Goal: Task Accomplishment & Management: Manage account settings

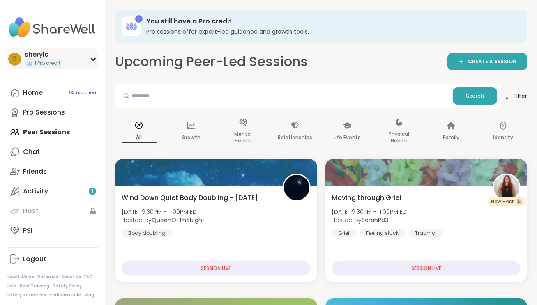
click at [51, 54] on div "sherylc" at bounding box center [43, 54] width 37 height 9
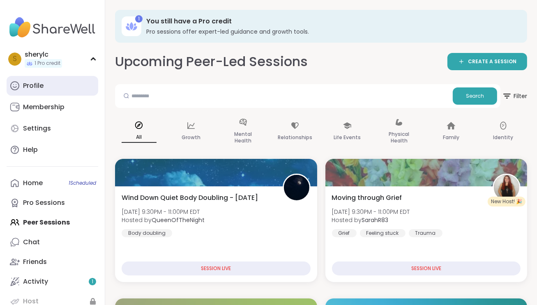
click at [44, 92] on link "Profile" at bounding box center [53, 86] width 92 height 20
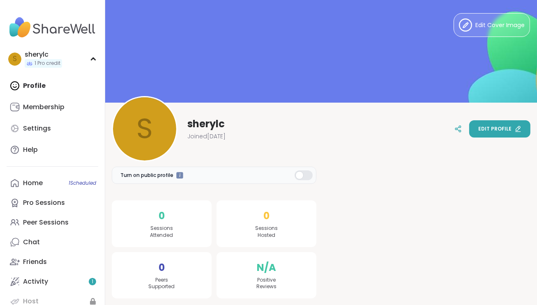
click at [497, 124] on button "Edit profile" at bounding box center [499, 128] width 61 height 17
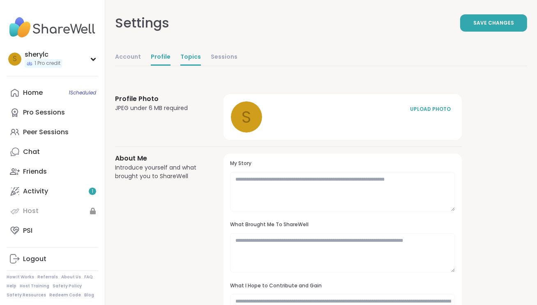
click at [196, 53] on link "Topics" at bounding box center [190, 57] width 21 height 16
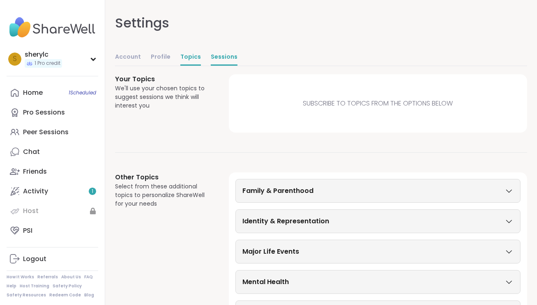
click at [211, 56] on link "Sessions" at bounding box center [224, 57] width 27 height 16
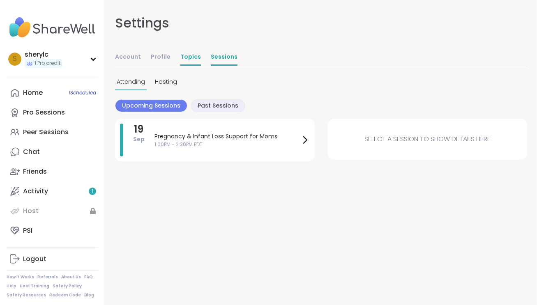
click at [185, 58] on link "Topics" at bounding box center [190, 57] width 21 height 16
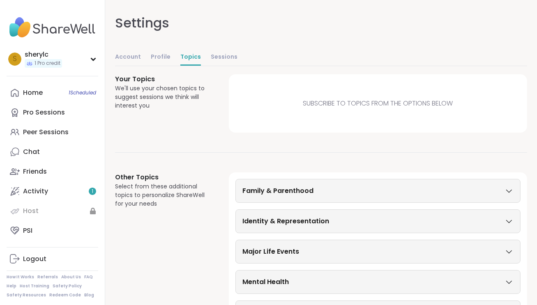
click at [281, 197] on div "Family & Parenthood" at bounding box center [377, 191] width 285 height 24
click at [507, 194] on div "Family & Parenthood" at bounding box center [377, 191] width 271 height 10
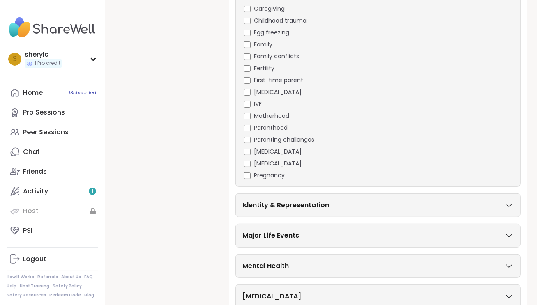
scroll to position [262, 0]
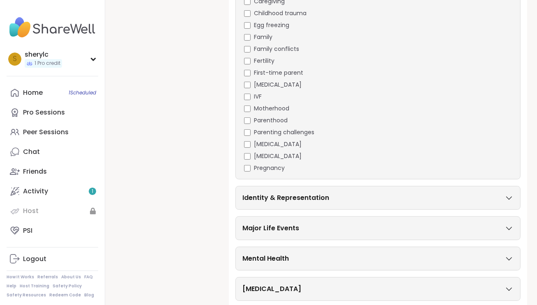
click at [256, 233] on div "Major Life Events" at bounding box center [377, 228] width 285 height 24
click at [261, 230] on h3 "Major Life Events" at bounding box center [270, 228] width 57 height 10
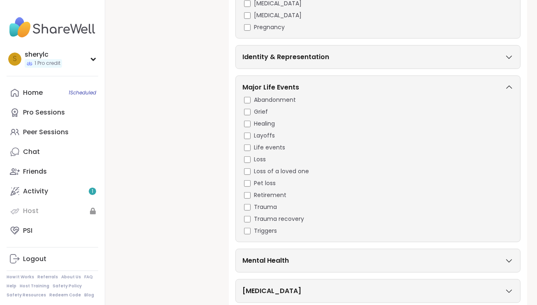
scroll to position [403, 0]
click at [304, 67] on div "Identity & Representation" at bounding box center [377, 57] width 285 height 24
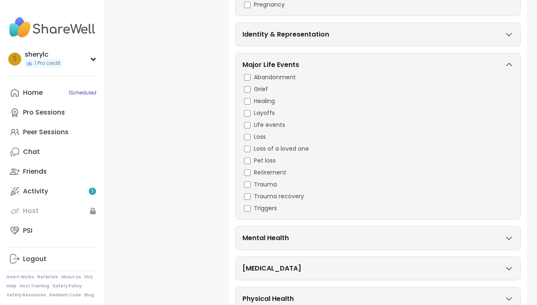
click at [307, 25] on div "Identity & Representation" at bounding box center [377, 35] width 285 height 24
click at [302, 36] on h3 "Identity & Representation" at bounding box center [285, 35] width 87 height 10
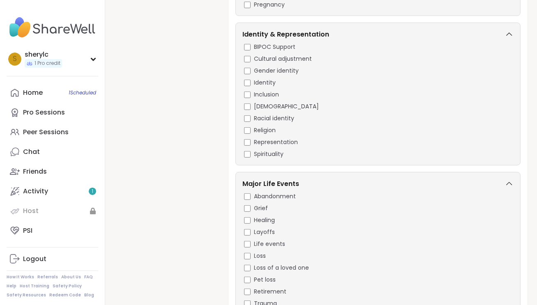
click at [302, 36] on h3 "Identity & Representation" at bounding box center [285, 35] width 87 height 10
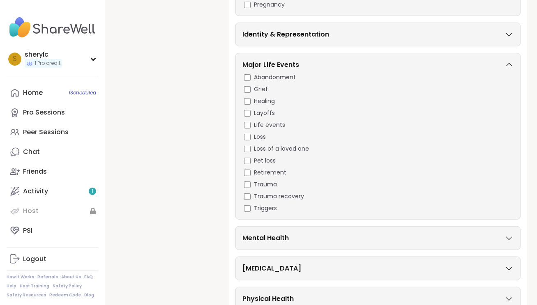
scroll to position [483, 0]
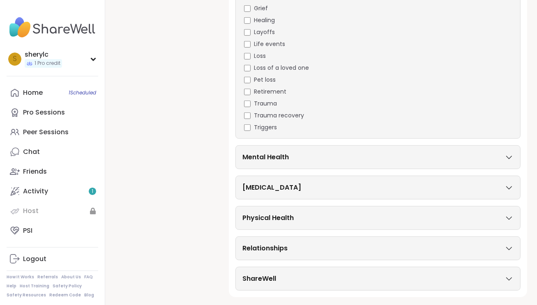
click at [283, 274] on div "ShareWell" at bounding box center [377, 279] width 271 height 10
click at [317, 158] on div "Mental Health" at bounding box center [377, 157] width 271 height 10
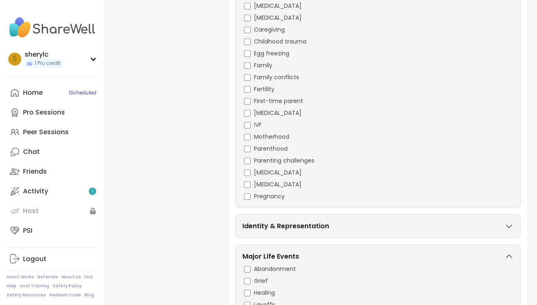
scroll to position [1008, 0]
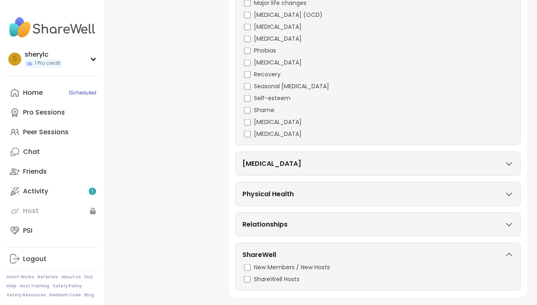
click at [263, 199] on div "Physical Health" at bounding box center [377, 194] width 285 height 24
click at [291, 221] on div "Relationships" at bounding box center [377, 225] width 271 height 10
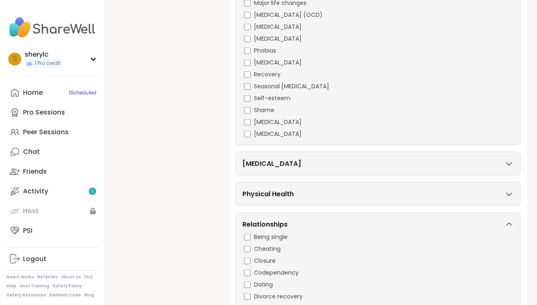
click at [301, 198] on div "Physical Health" at bounding box center [377, 194] width 285 height 24
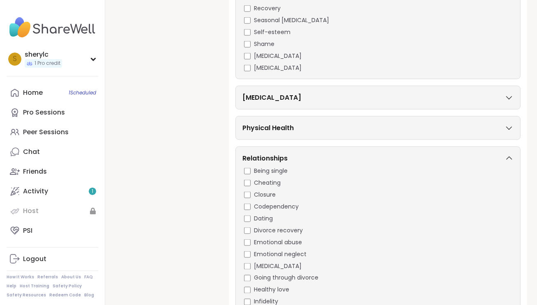
scroll to position [1070, 0]
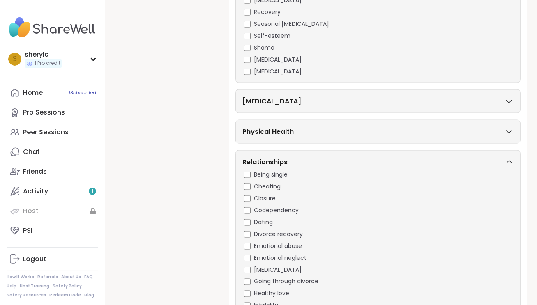
click at [304, 134] on div "Physical Health" at bounding box center [377, 132] width 271 height 10
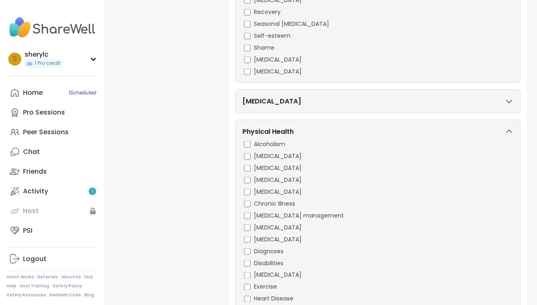
click at [316, 98] on div "[MEDICAL_DATA]" at bounding box center [377, 102] width 271 height 10
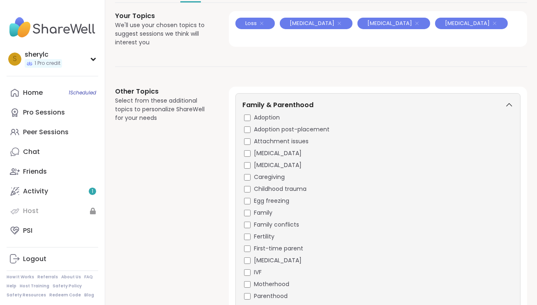
scroll to position [61, 0]
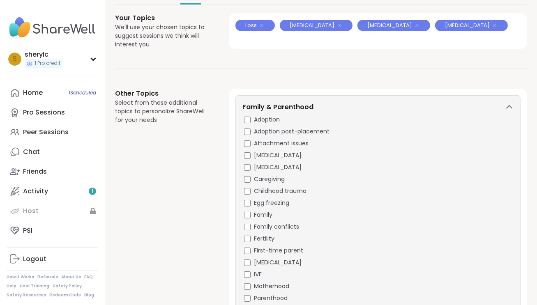
click at [64, 22] on img at bounding box center [53, 27] width 92 height 29
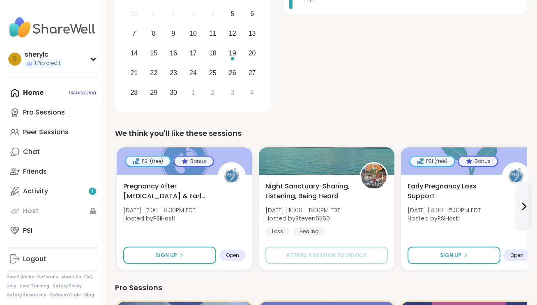
scroll to position [164, 0]
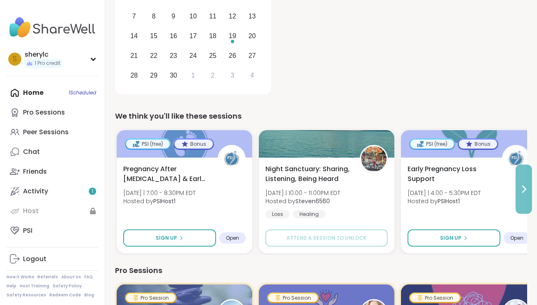
click at [526, 184] on icon at bounding box center [524, 189] width 10 height 10
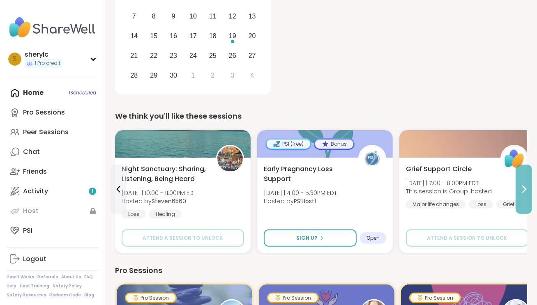
click at [519, 193] on icon at bounding box center [524, 189] width 10 height 10
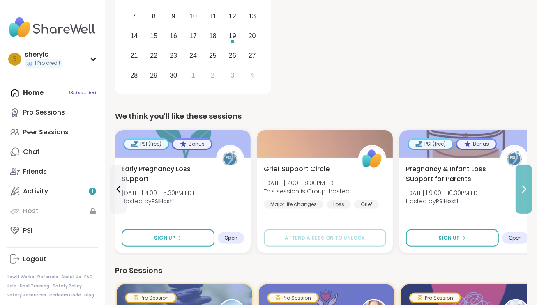
click at [521, 189] on icon at bounding box center [524, 189] width 10 height 10
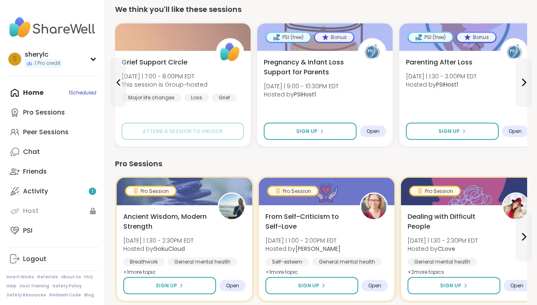
scroll to position [274, 0]
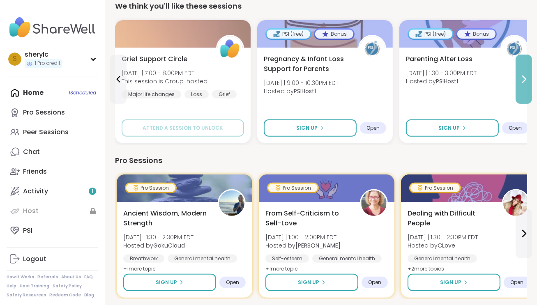
click at [528, 87] on button at bounding box center [524, 79] width 16 height 49
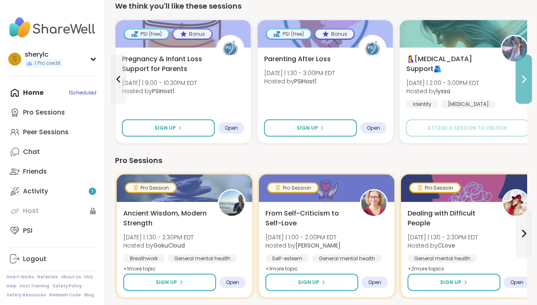
click at [528, 87] on button at bounding box center [524, 79] width 16 height 49
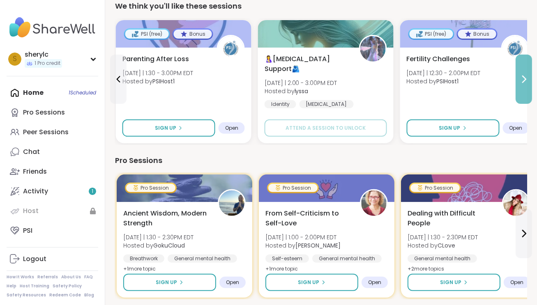
click at [528, 87] on button at bounding box center [524, 79] width 16 height 49
